Goal: Information Seeking & Learning: Check status

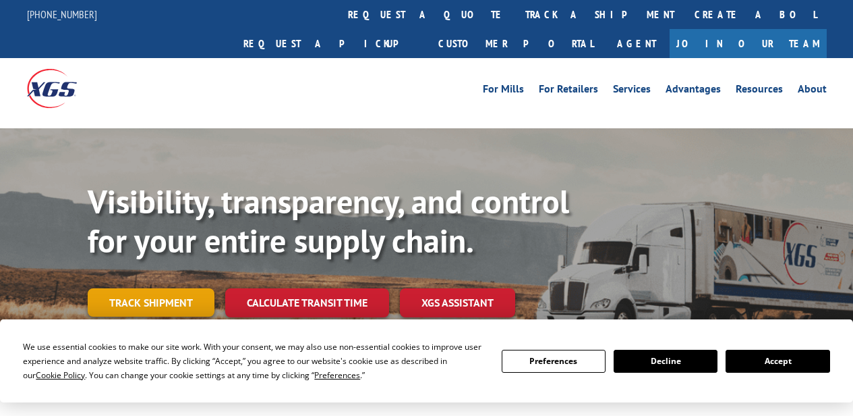
click at [154, 288] on link "Track shipment" at bounding box center [151, 302] width 127 height 28
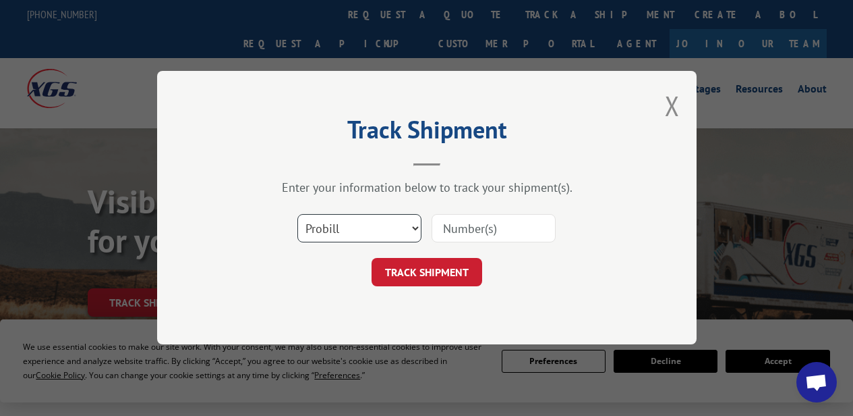
click at [360, 220] on select "Select category... Probill BOL PO" at bounding box center [360, 229] width 124 height 28
select select "bol"
click at [298, 215] on select "Select category... Probill BOL PO" at bounding box center [360, 229] width 124 height 28
drag, startPoint x: 450, startPoint y: 238, endPoint x: 459, endPoint y: 237, distance: 9.5
click at [450, 238] on input at bounding box center [494, 229] width 124 height 28
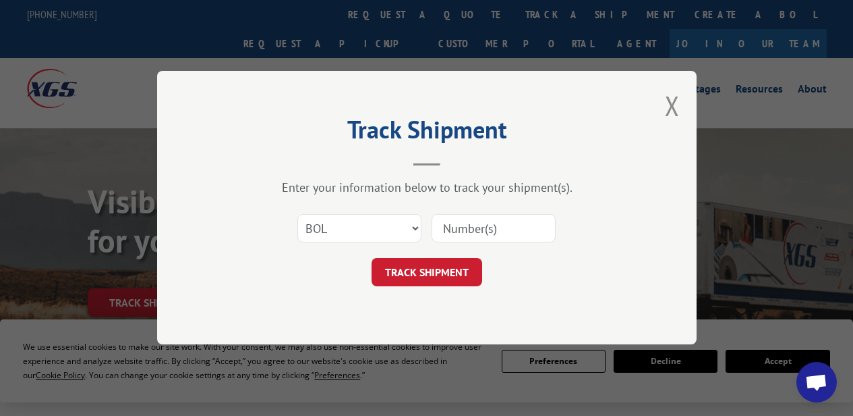
paste input "54396370"
type input "54396370"
click at [447, 281] on button "TRACK SHIPMENT" at bounding box center [427, 272] width 111 height 28
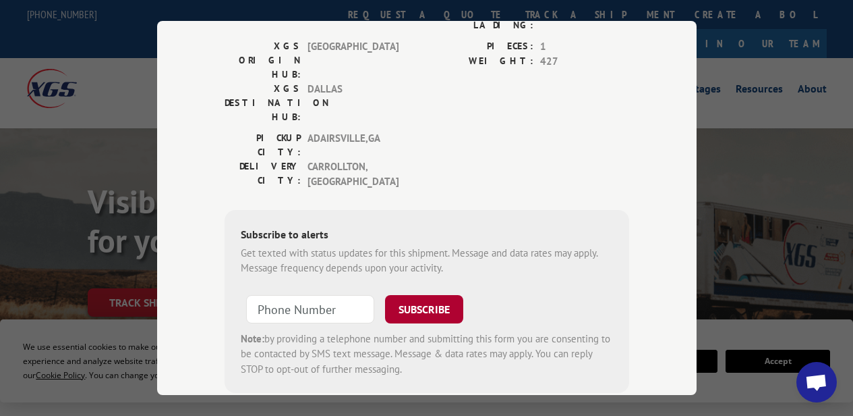
scroll to position [89, 0]
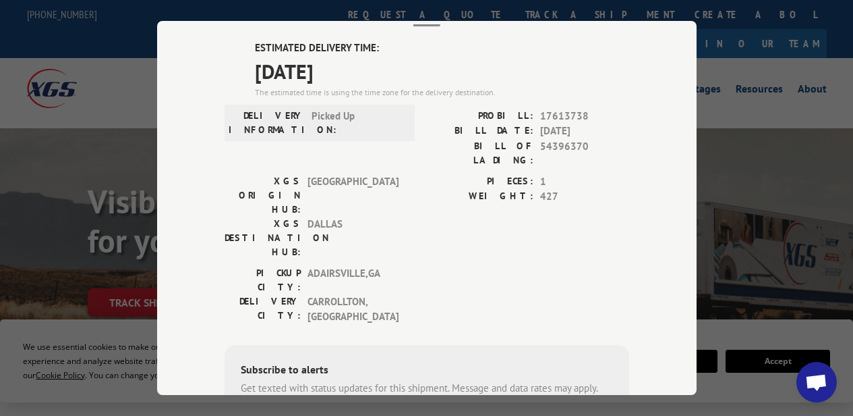
click at [561, 40] on label "ESTIMATED DELIVERY TIME:" at bounding box center [442, 48] width 374 height 16
